Goal: Transaction & Acquisition: Purchase product/service

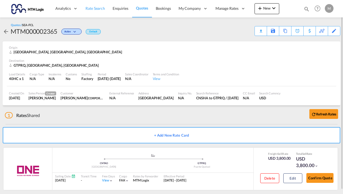
click at [98, 8] on span "Rate Search" at bounding box center [96, 8] width 20 height 5
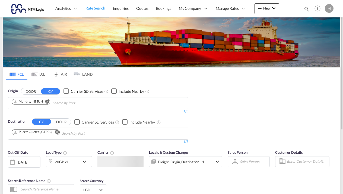
click at [14, 104] on md-chip "Mundra, INMUN" at bounding box center [31, 101] width 39 height 5
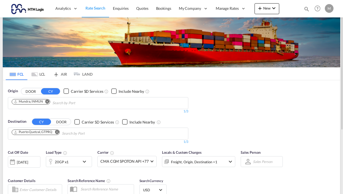
click at [48, 102] on md-icon "Remove" at bounding box center [47, 101] width 4 height 4
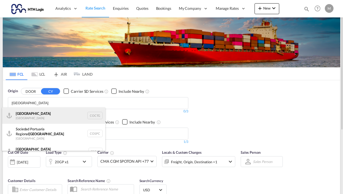
type input "[GEOGRAPHIC_DATA]"
click at [43, 115] on div "Cartagena [GEOGRAPHIC_DATA] COCTG" at bounding box center [53, 115] width 103 height 16
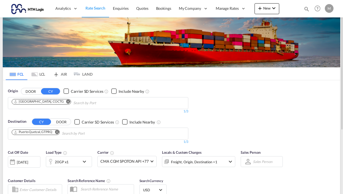
click at [57, 132] on md-icon "Remove" at bounding box center [57, 132] width 4 height 4
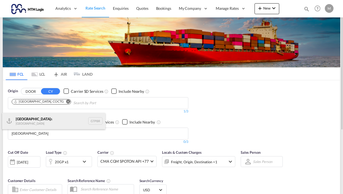
type input "[GEOGRAPHIC_DATA]"
click at [33, 123] on div "[GEOGRAPHIC_DATA] GTPBR" at bounding box center [53, 121] width 103 height 16
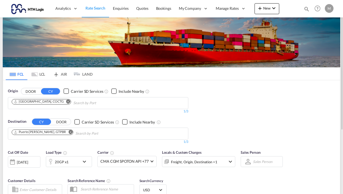
click at [85, 160] on md-icon "icon-chevron-down" at bounding box center [85, 161] width 9 height 7
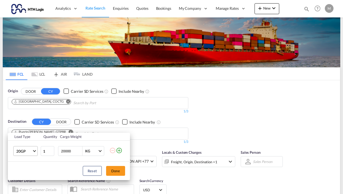
click at [36, 151] on md-select-value "20GP" at bounding box center [27, 150] width 22 height 9
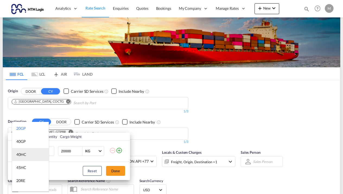
click at [24, 154] on div "40HC" at bounding box center [21, 154] width 10 height 5
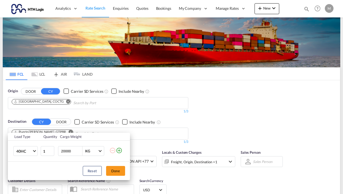
click at [71, 151] on input "20000" at bounding box center [72, 150] width 22 height 9
type input "2"
type input "1"
type input "18000"
click at [115, 170] on button "Done" at bounding box center [115, 171] width 19 height 10
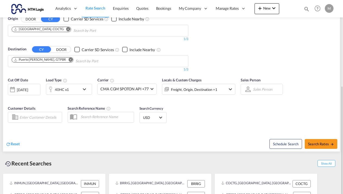
scroll to position [95, 0]
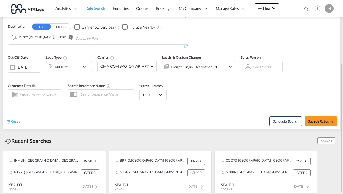
click at [266, 66] on md-select "Sales Person Select Sales Person No results found" at bounding box center [263, 67] width 21 height 8
click at [266, 66] on div "Select Sales Person" at bounding box center [267, 66] width 30 height 5
click at [266, 66] on div "Select Sales Person" at bounding box center [268, 67] width 30 height 4
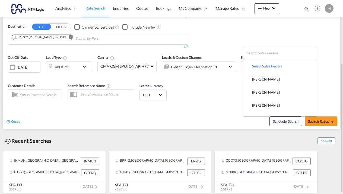
type md-option "[object Object]"
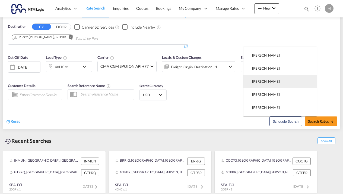
click at [265, 83] on div "[PERSON_NAME]" at bounding box center [266, 81] width 28 height 5
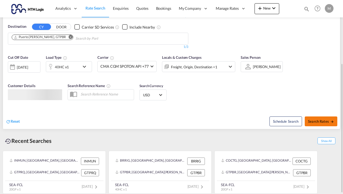
click at [317, 120] on span "Search Rates" at bounding box center [321, 121] width 26 height 4
type input "COCTG to GTPBR / [DATE]"
